Goal: Register for event/course

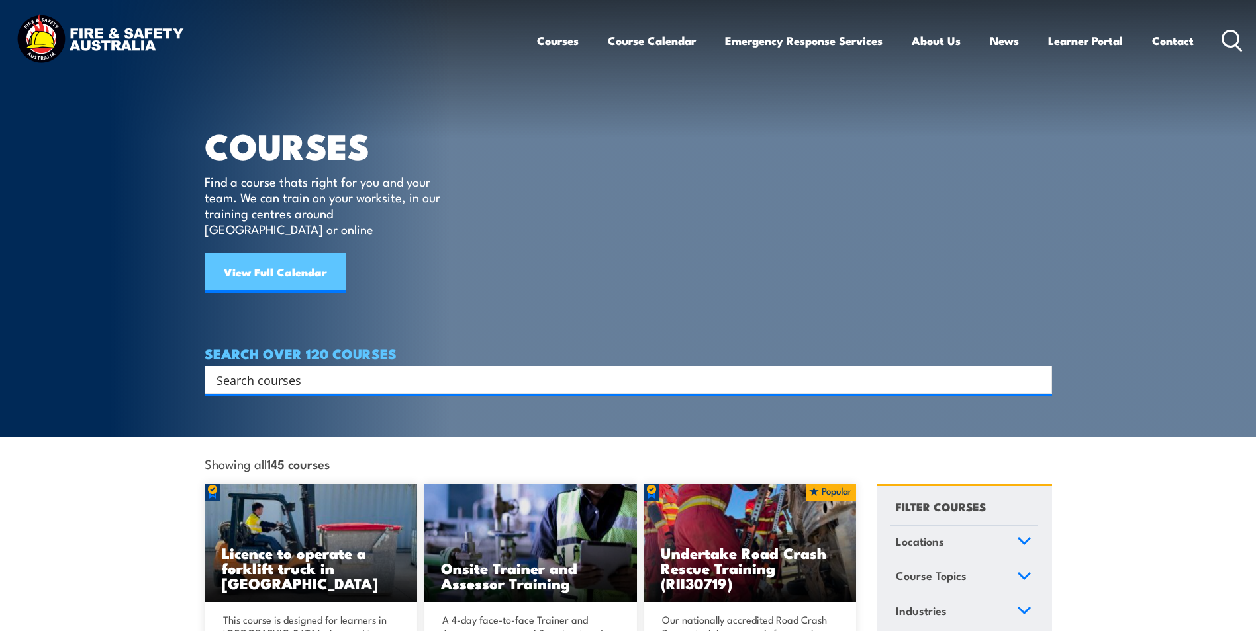
click at [265, 253] on link "View Full Calendar" at bounding box center [276, 273] width 142 height 40
click at [234, 370] on input "Search input" at bounding box center [619, 380] width 806 height 20
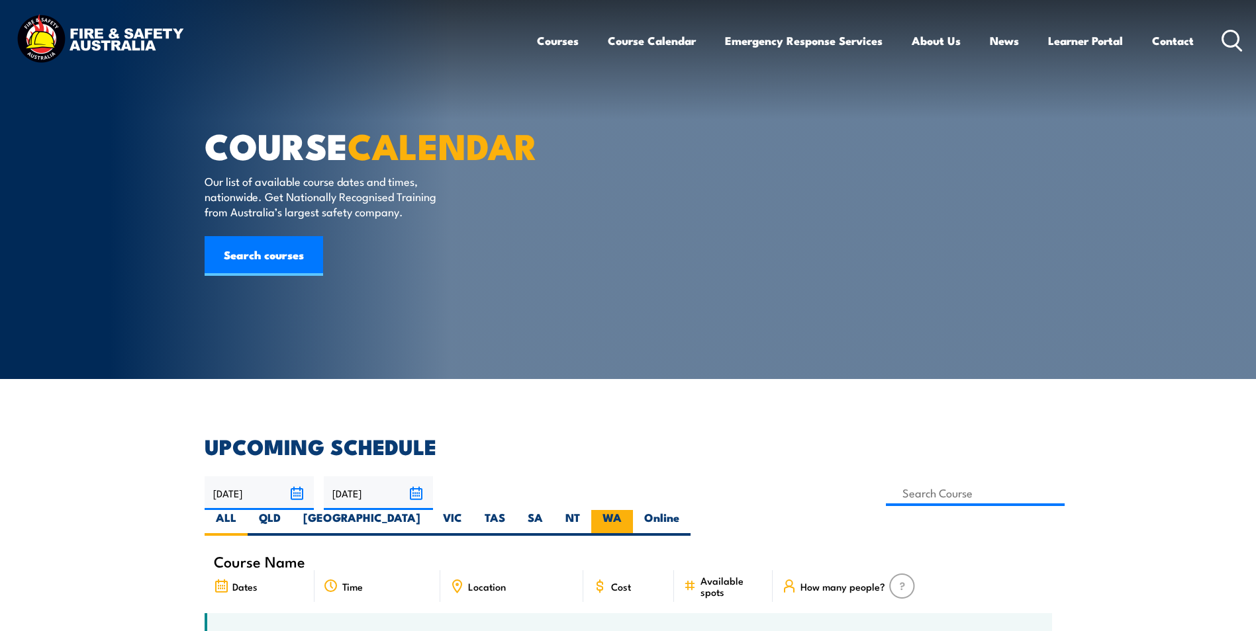
click at [633, 510] on label "WA" at bounding box center [612, 523] width 42 height 26
click at [630, 510] on input "WA" at bounding box center [625, 514] width 9 height 9
radio input "true"
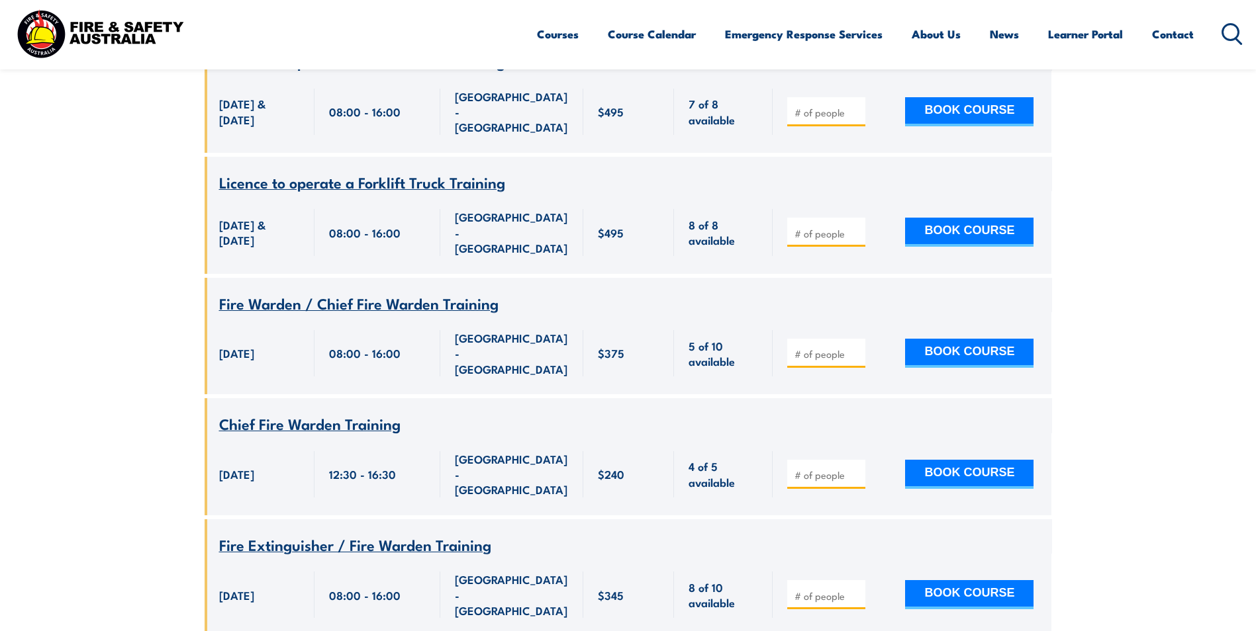
scroll to position [2952, 0]
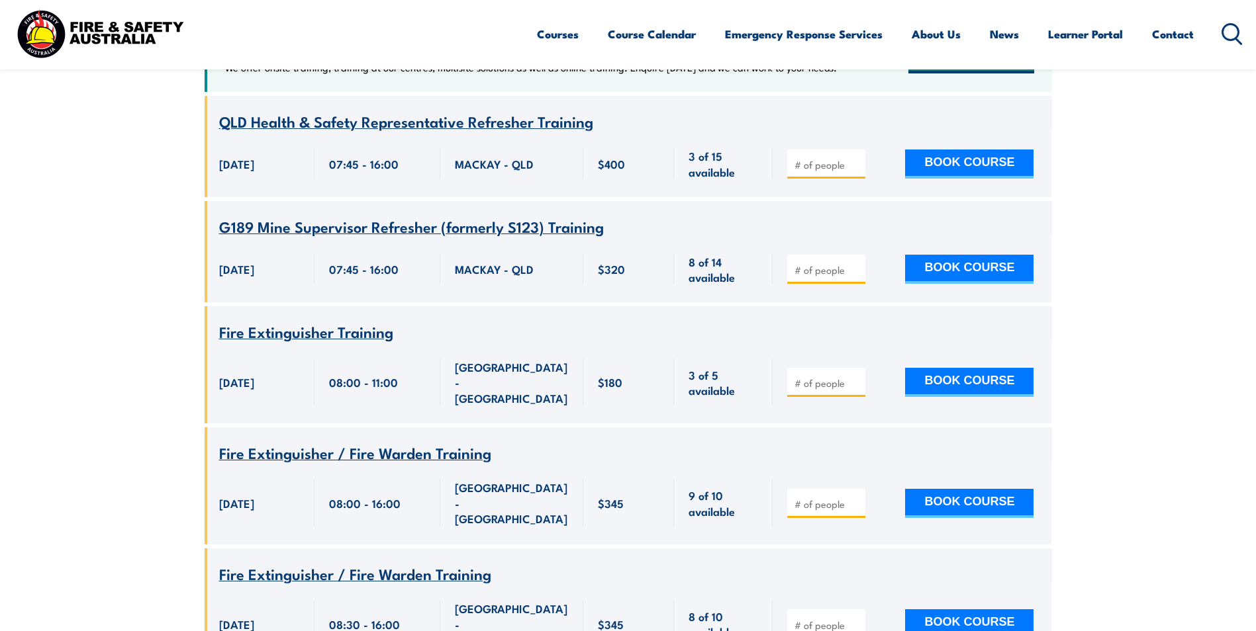
scroll to position [662, 0]
